Goal: Transaction & Acquisition: Purchase product/service

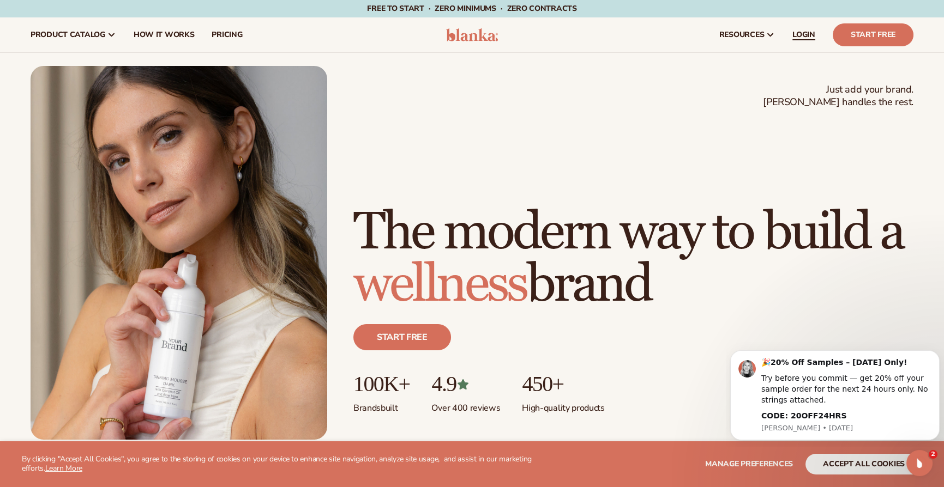
click at [811, 34] on span "LOGIN" at bounding box center [803, 35] width 23 height 9
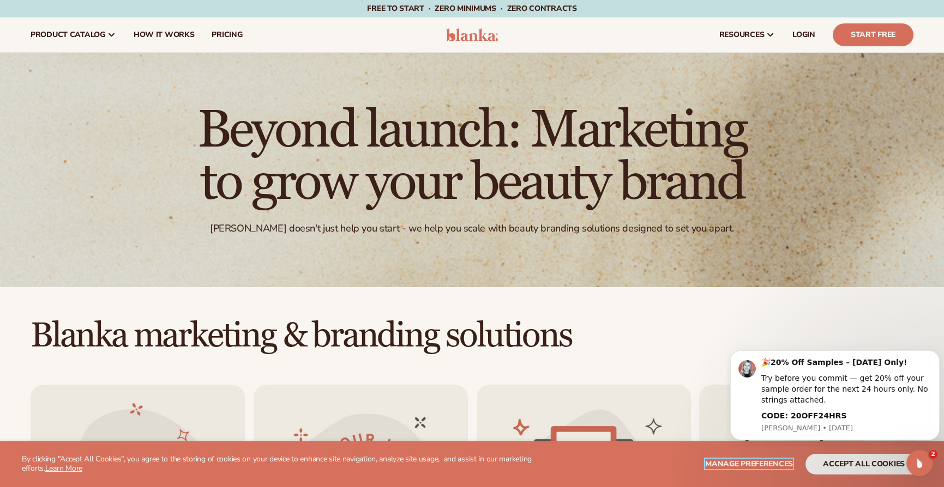
click at [761, 464] on span "Manage preferences" at bounding box center [749, 464] width 88 height 10
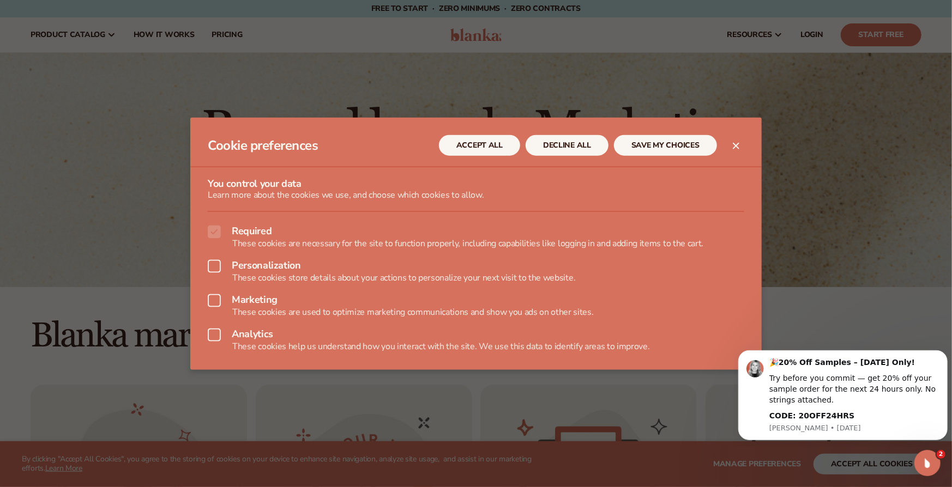
click at [739, 144] on icon "Close dialog" at bounding box center [736, 146] width 7 height 7
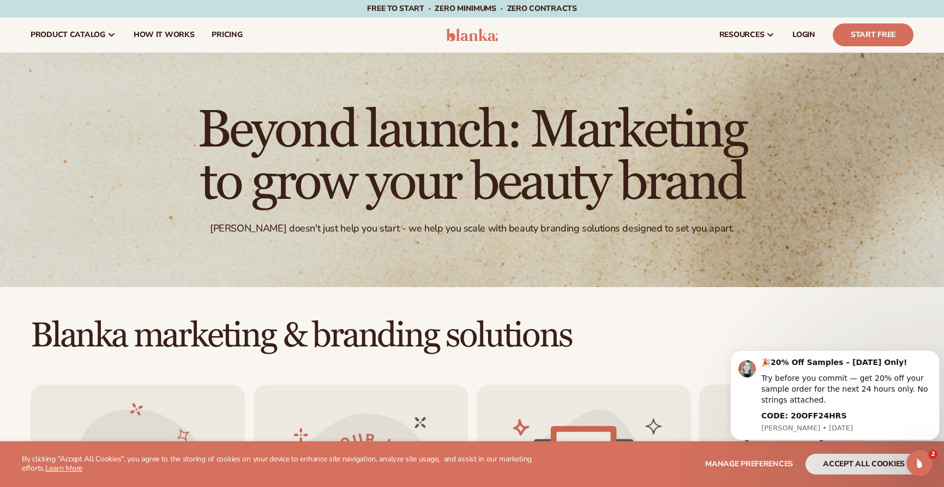
click at [654, 471] on div "Manage preferences accept all cookies DECLINE" at bounding box center [764, 464] width 316 height 21
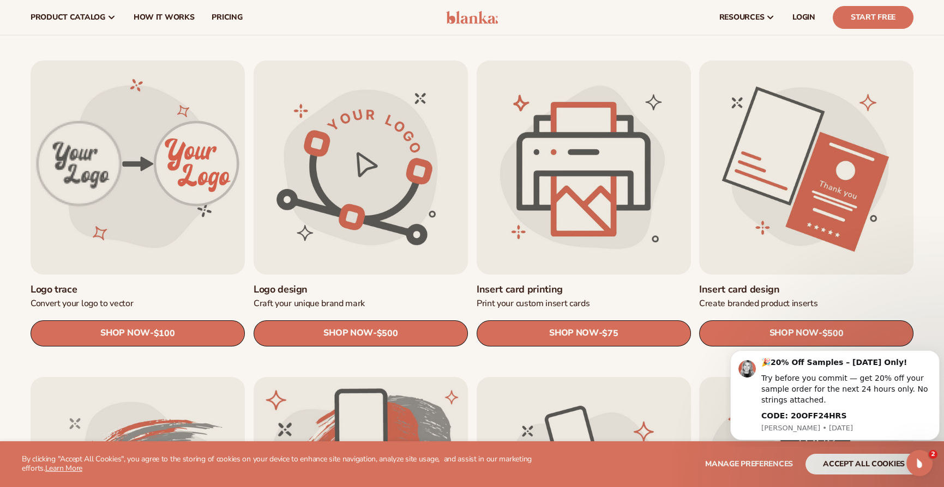
scroll to position [321, 0]
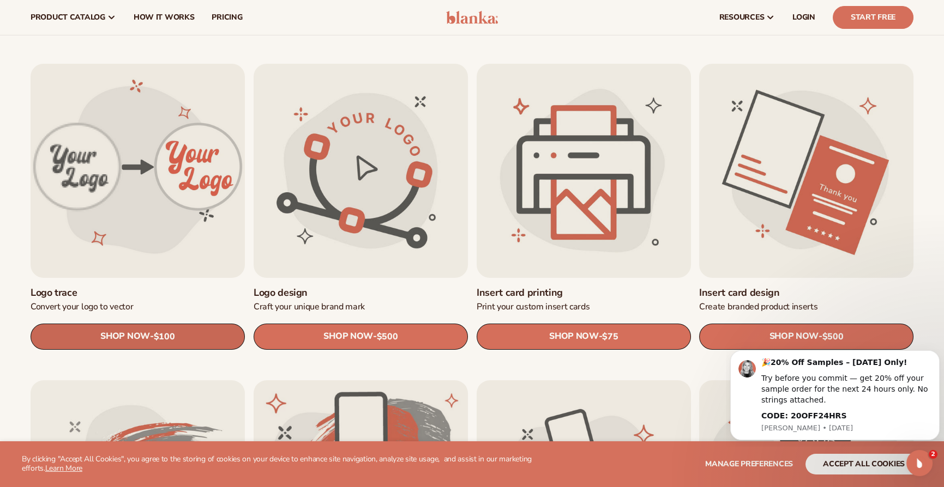
click at [153, 330] on link "SHOP NOW - Regular price $100 Sale price $100 Regular price Unit price / per" at bounding box center [138, 337] width 214 height 26
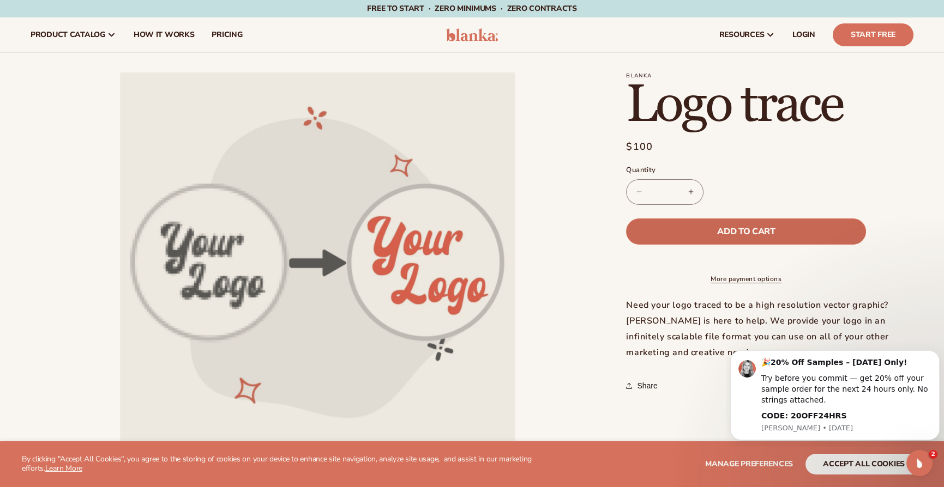
click at [751, 224] on button "Add to cart" at bounding box center [746, 232] width 240 height 26
click at [757, 227] on span "Add to cart" at bounding box center [746, 231] width 58 height 9
click at [805, 43] on link "Cart 2 2 items" at bounding box center [808, 35] width 24 height 24
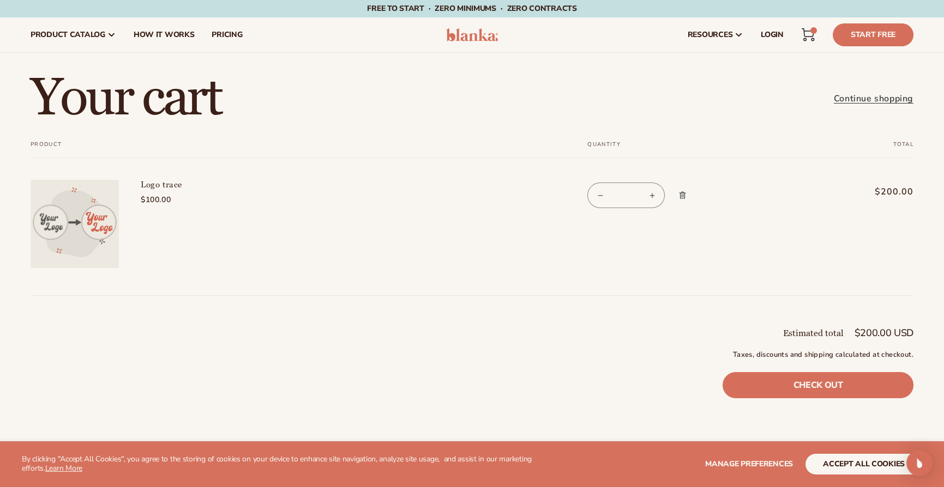
click at [598, 193] on button "Decrease quantity for Logo trace" at bounding box center [600, 196] width 25 height 26
type input "*"
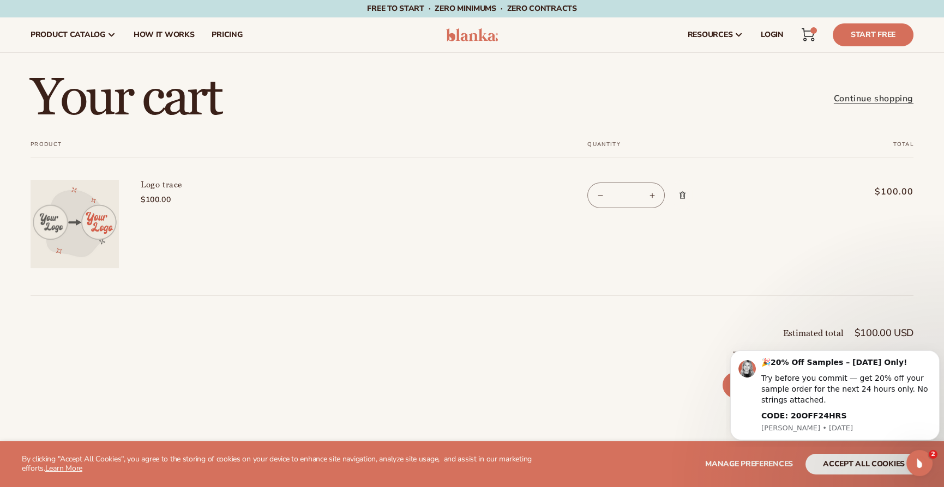
click at [620, 272] on td "Quantity Decrease quantity for Logo trace * Increase quantity for Logo trace" at bounding box center [681, 216] width 243 height 116
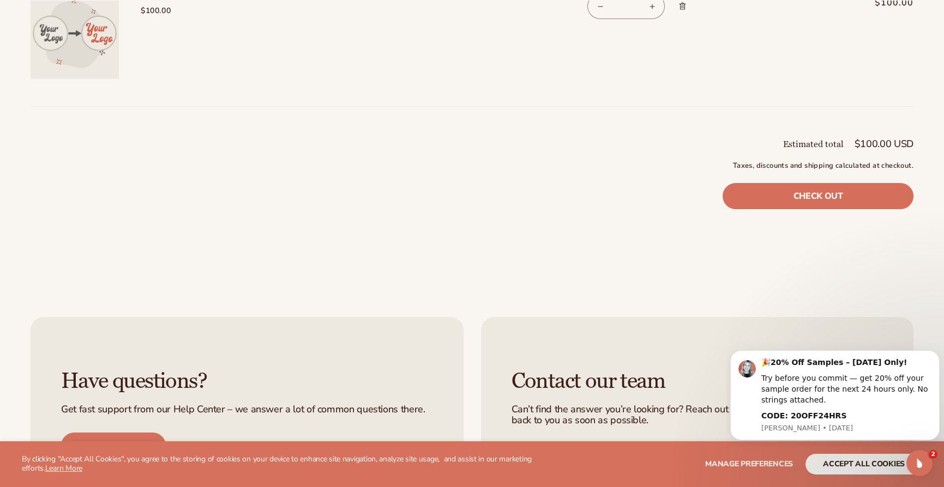
scroll to position [190, 0]
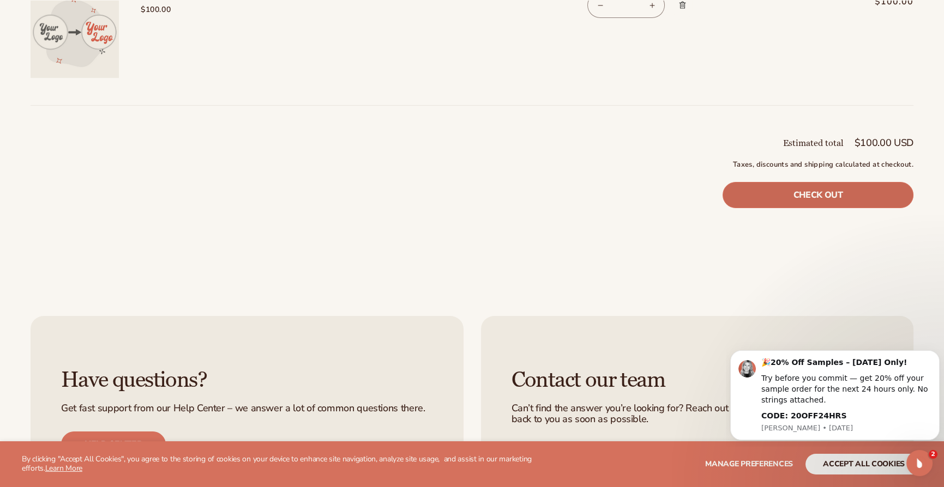
click at [798, 193] on link "Check out" at bounding box center [817, 195] width 191 height 26
